Goal: Task Accomplishment & Management: Manage account settings

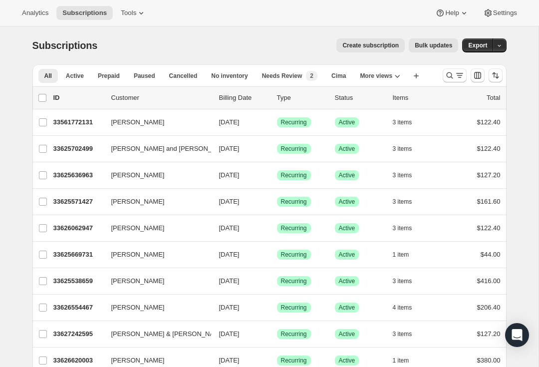
click at [452, 75] on icon "Search and filter results" at bounding box center [450, 75] width 10 height 10
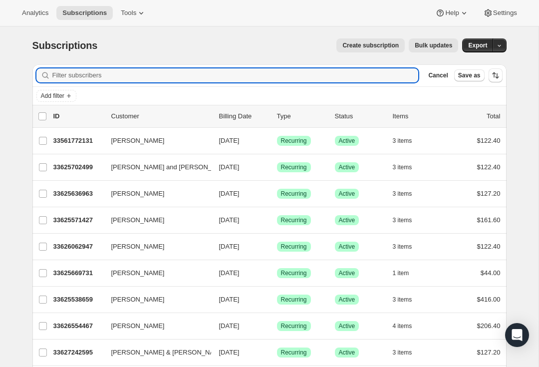
click at [274, 75] on input "Filter subscribers" at bounding box center [235, 75] width 366 height 14
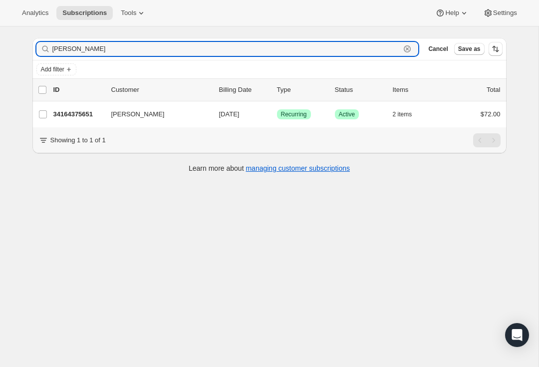
scroll to position [26, 0]
type input "[PERSON_NAME]"
click at [72, 115] on p "34164375651" at bounding box center [78, 114] width 50 height 10
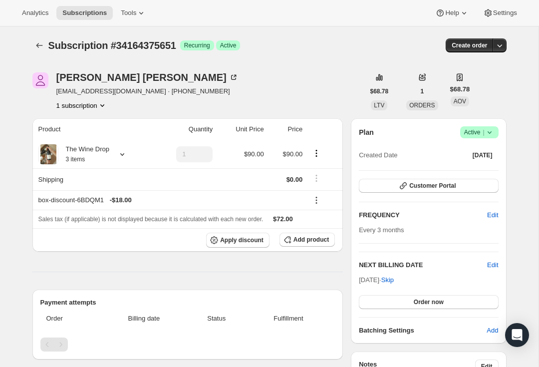
click at [45, 43] on button "Subscriptions" at bounding box center [39, 45] width 14 height 14
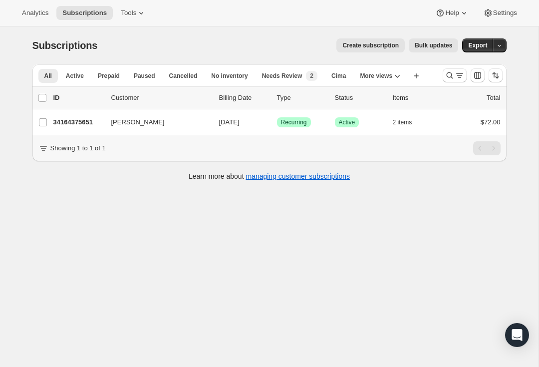
click at [454, 70] on button "Search and filter results" at bounding box center [455, 75] width 24 height 14
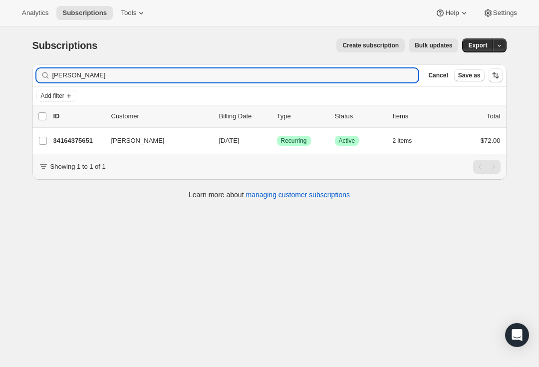
click at [104, 79] on input "[PERSON_NAME]" at bounding box center [235, 75] width 366 height 14
click at [407, 72] on div "[PERSON_NAME] Clear" at bounding box center [227, 75] width 382 height 14
click at [404, 74] on div "[PERSON_NAME] Clear" at bounding box center [227, 75] width 382 height 14
click at [411, 76] on div "[PERSON_NAME] Clear" at bounding box center [227, 75] width 382 height 14
type input "K"
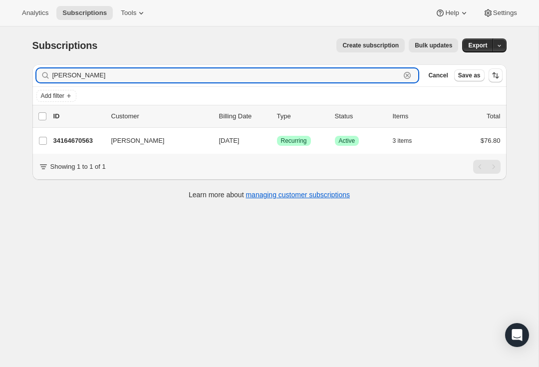
type input "[PERSON_NAME]"
click at [70, 146] on div "34164670563 [PERSON_NAME] [DATE] Success Recurring Success Active 3 items $76.80" at bounding box center [276, 141] width 447 height 14
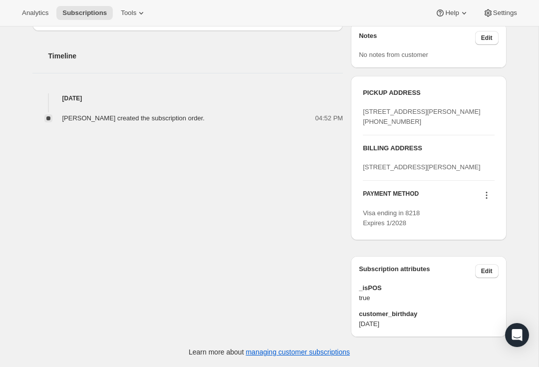
scroll to position [378, 0]
click at [488, 274] on span "Edit" at bounding box center [486, 271] width 11 height 8
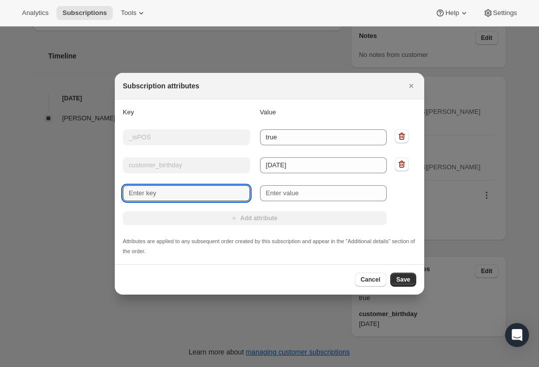
click at [227, 193] on input "New key" at bounding box center [186, 193] width 127 height 16
type input "A"
click at [408, 90] on icon "Close" at bounding box center [411, 86] width 10 height 10
